Goal: Task Accomplishment & Management: Complete application form

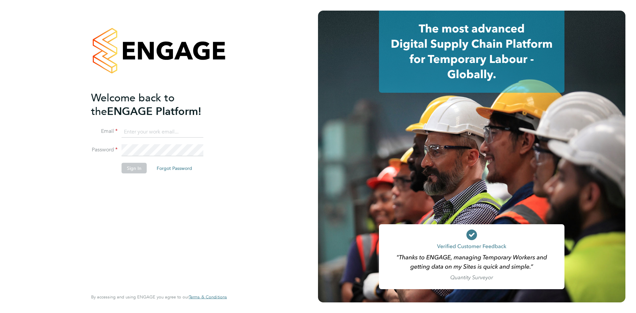
click at [141, 132] on input at bounding box center [163, 132] width 82 height 12
type input "chughes@rgbrec.co.uk"
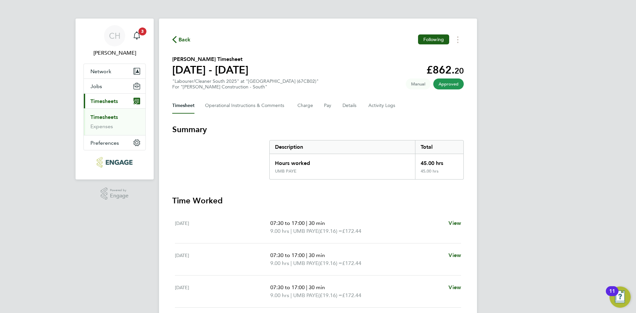
click at [173, 39] on icon "button" at bounding box center [174, 39] width 4 height 7
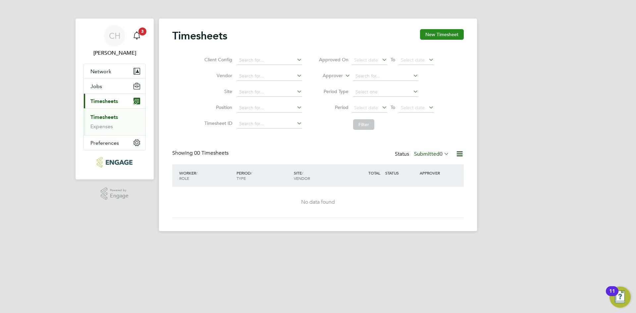
click at [442, 36] on button "New Timesheet" at bounding box center [442, 34] width 44 height 11
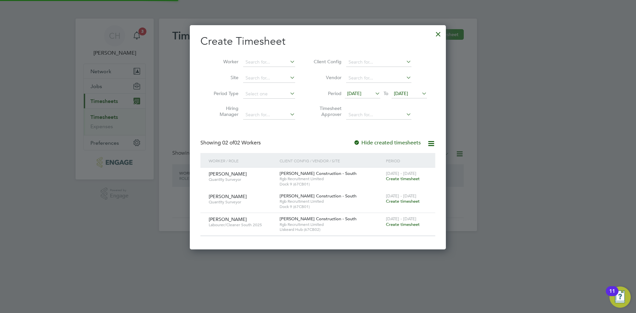
scroll to position [224, 256]
click at [404, 223] on span "Create timesheet" at bounding box center [403, 225] width 34 height 6
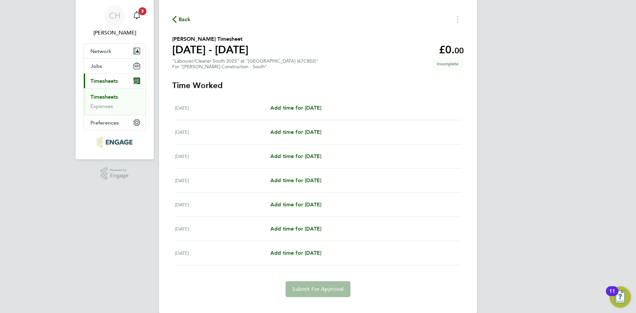
scroll to position [31, 0]
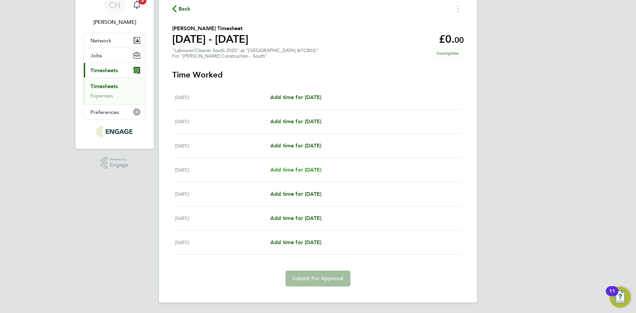
drag, startPoint x: 289, startPoint y: 171, endPoint x: 290, endPoint y: 167, distance: 3.7
click at [289, 171] on span "Add time for [DATE]" at bounding box center [295, 170] width 51 height 6
select select "30"
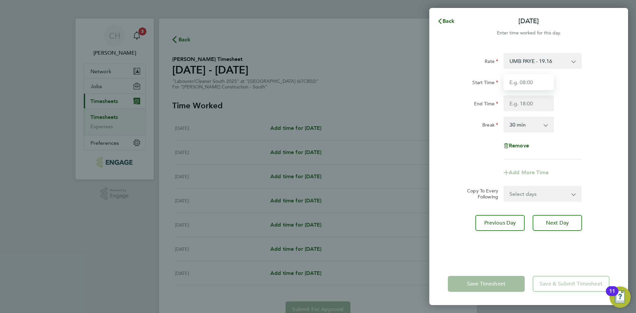
click at [543, 81] on input "Start Time" at bounding box center [528, 82] width 50 height 16
type input "07:30"
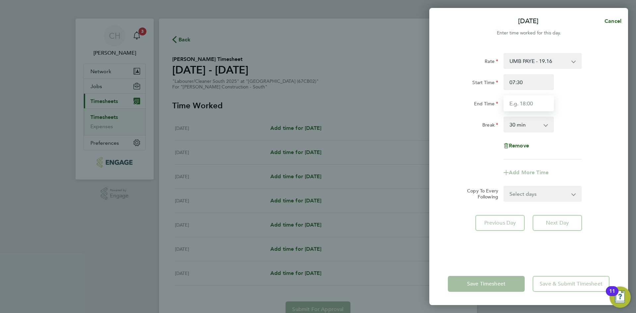
click at [512, 103] on input "End Time" at bounding box center [528, 103] width 50 height 16
type input "17:00"
click at [603, 130] on div "Break 0 min 15 min 30 min 45 min 60 min 75 min 90 min" at bounding box center [528, 125] width 167 height 16
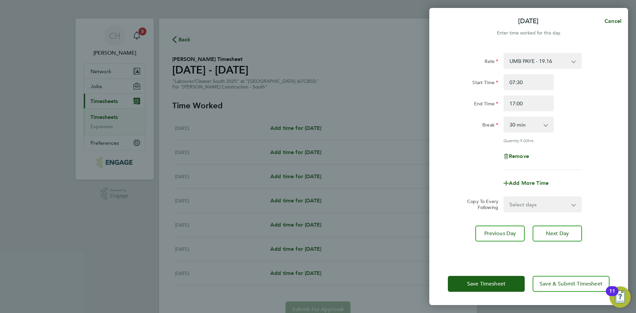
click at [552, 201] on select "Select days Day [DATE] [DATE] [DATE]" at bounding box center [539, 204] width 70 height 15
select select "DAY"
click at [504, 197] on select "Select days Day [DATE] [DATE] [DATE]" at bounding box center [539, 204] width 70 height 15
select select "[DATE]"
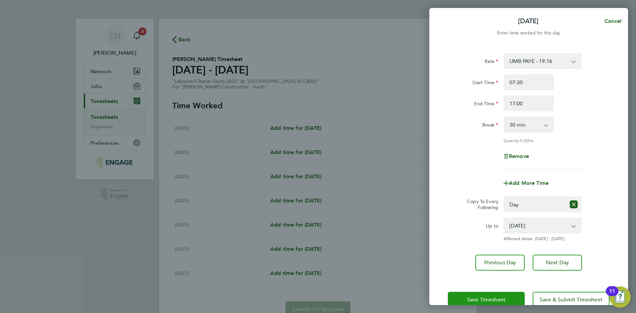
click at [487, 295] on button "Save Timesheet" at bounding box center [486, 300] width 77 height 16
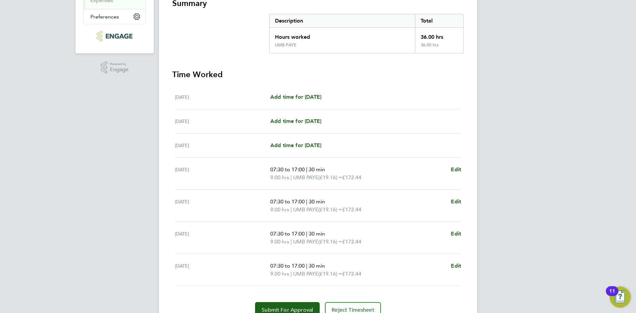
scroll to position [132, 0]
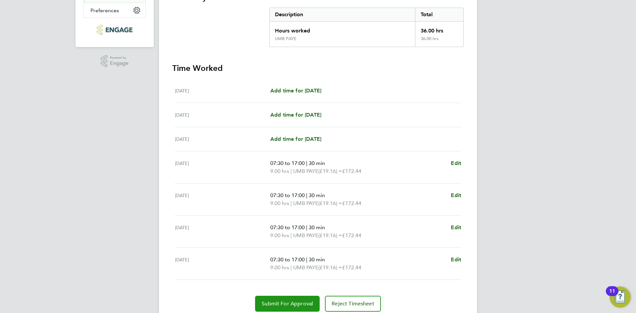
click at [272, 302] on span "Submit For Approval" at bounding box center [287, 303] width 51 height 7
click at [272, 302] on div "Reject Timesheet" at bounding box center [317, 304] width 291 height 16
